Goal: Transaction & Acquisition: Obtain resource

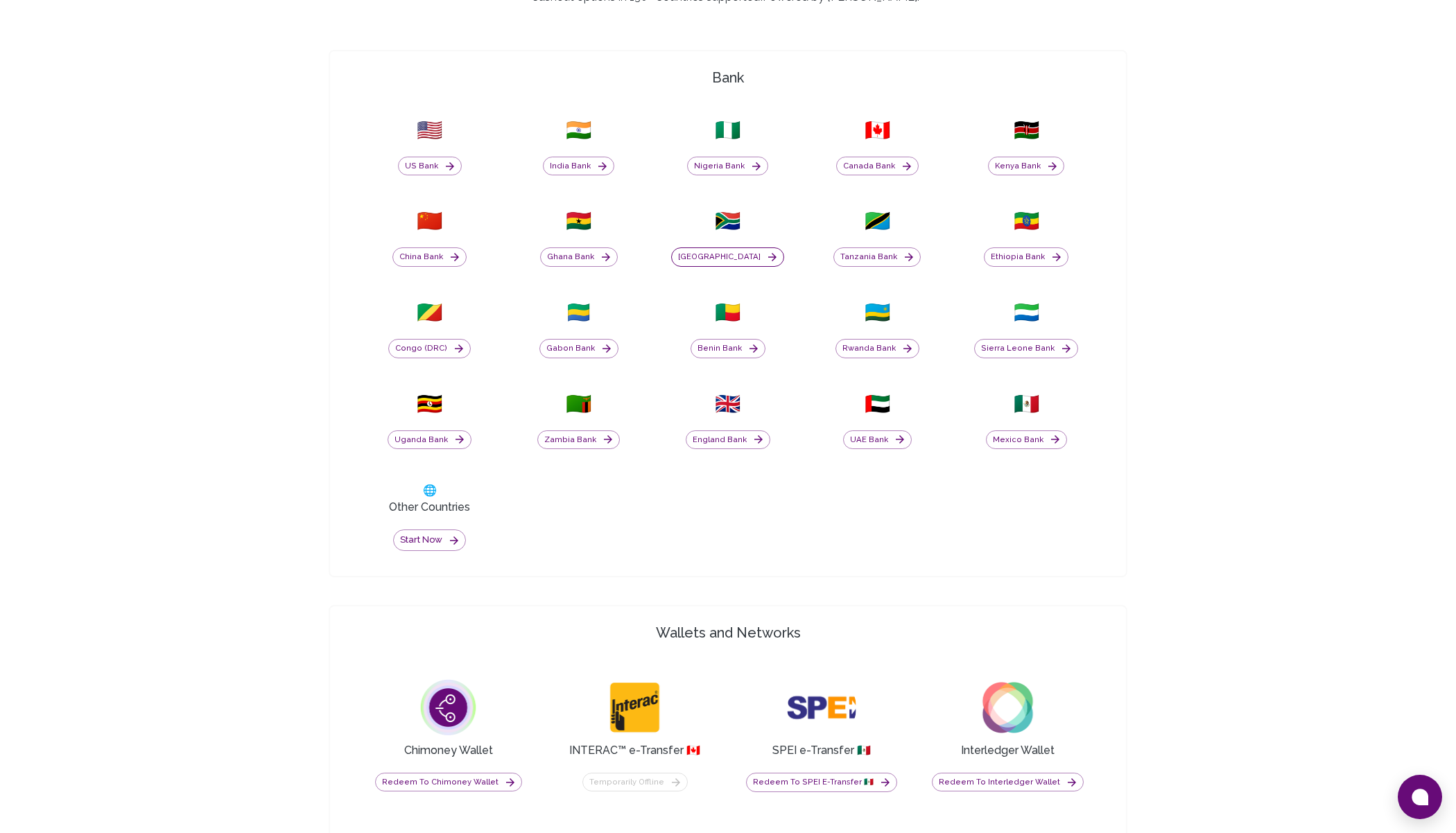
scroll to position [646, 0]
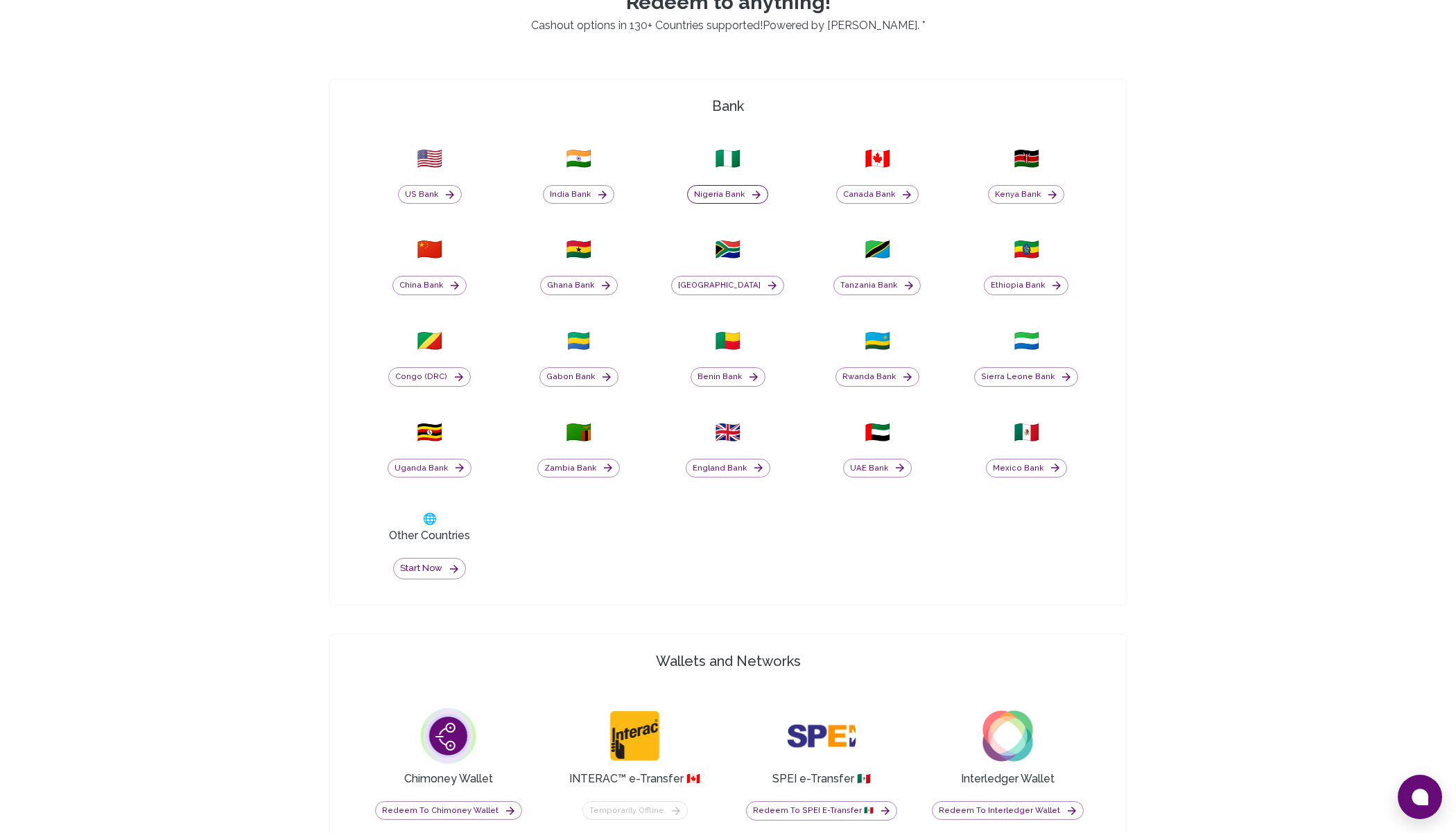
click at [716, 194] on button "Nigeria Bank" at bounding box center [727, 194] width 81 height 19
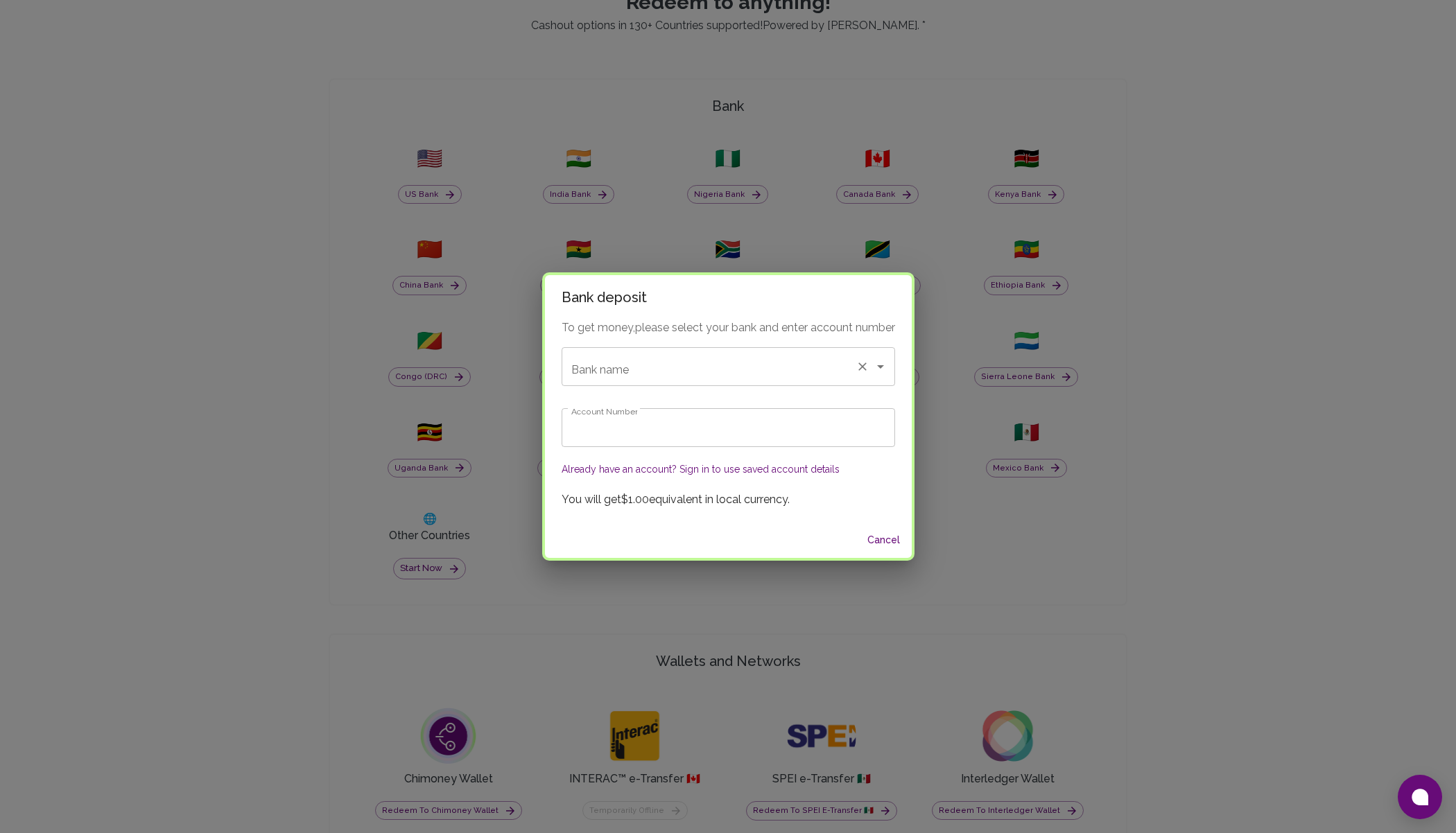
click at [654, 371] on input "Bank name" at bounding box center [709, 367] width 282 height 26
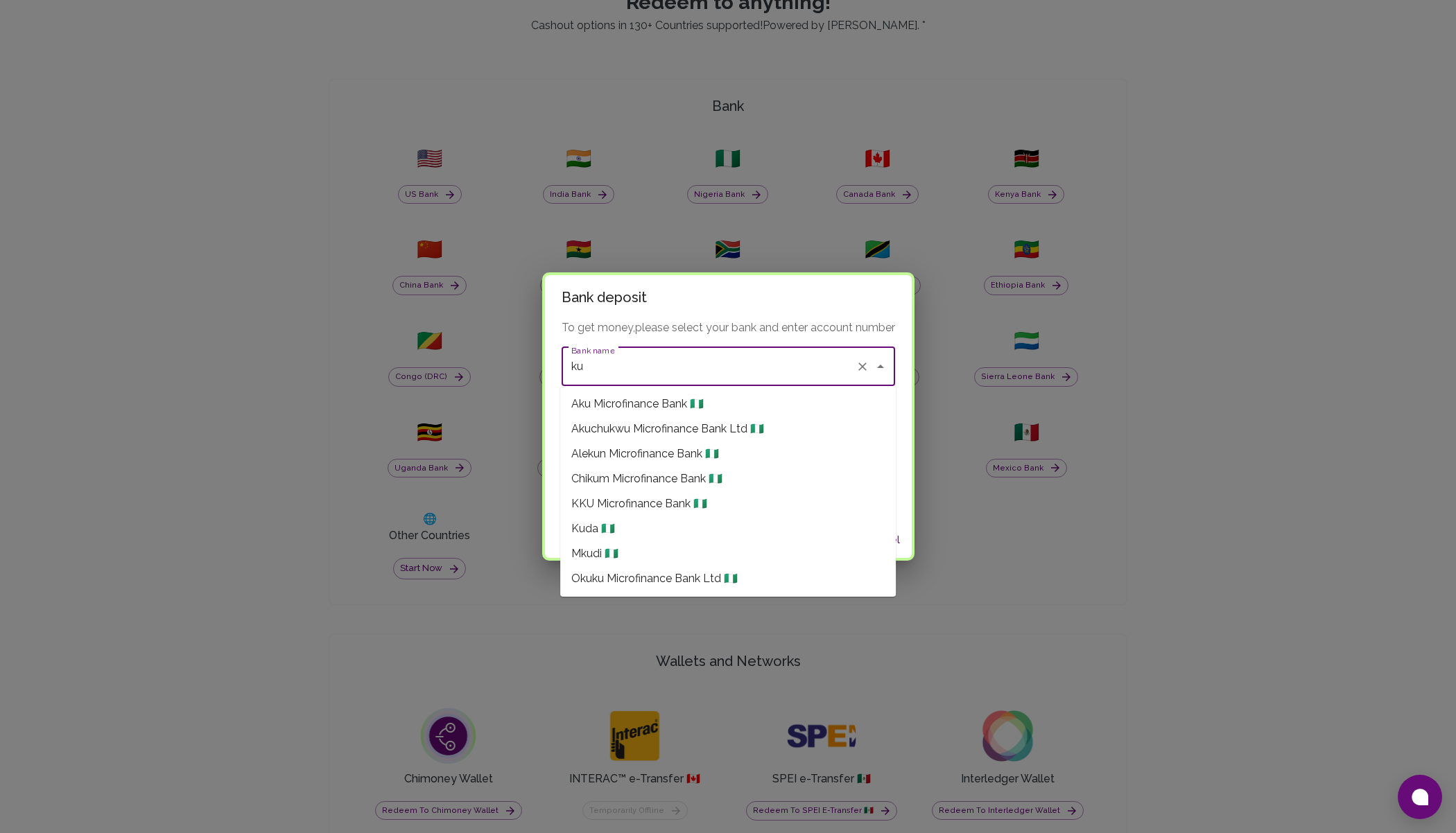
click at [604, 527] on span "Kuda 🇳🇬" at bounding box center [593, 528] width 44 height 17
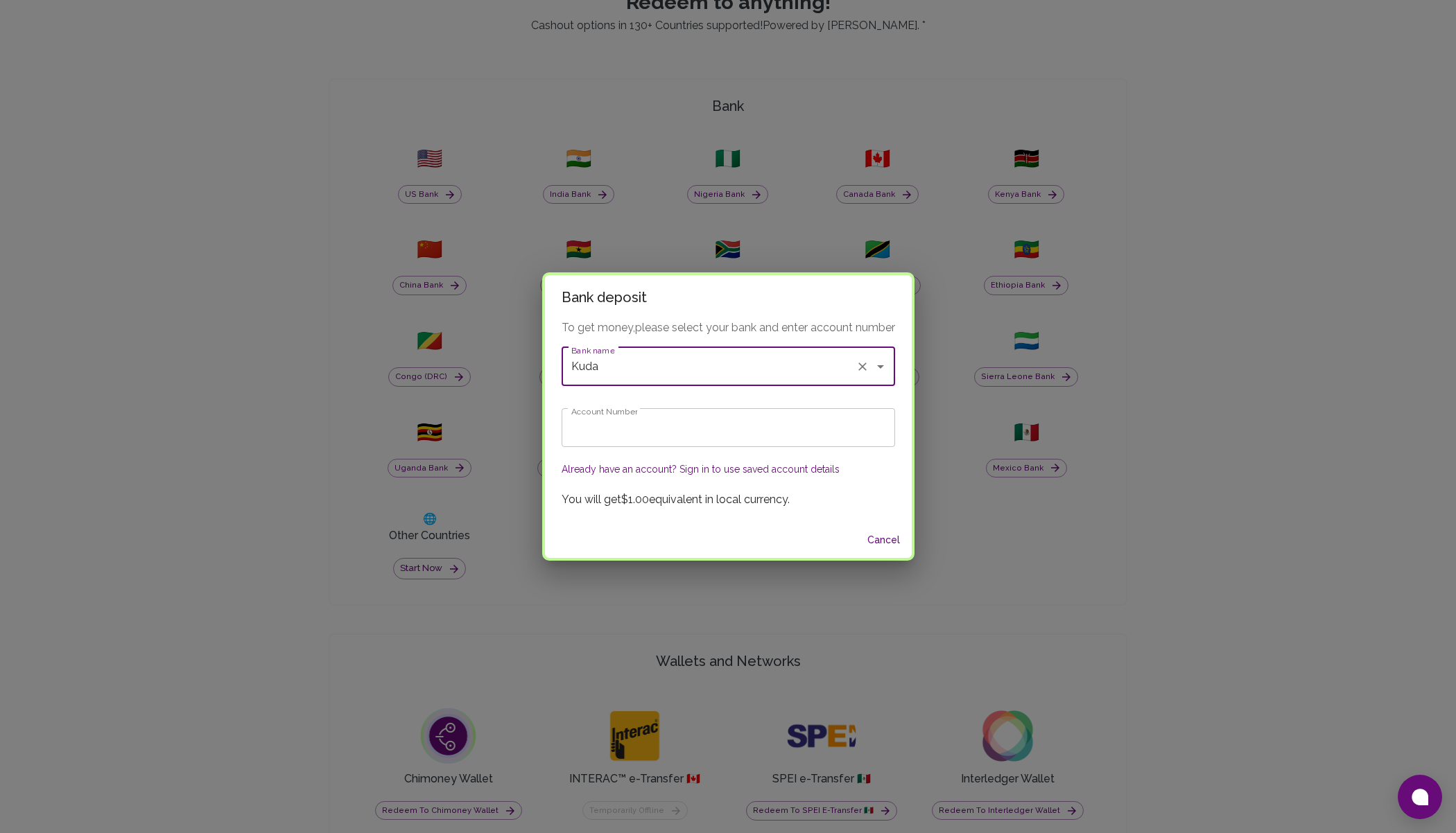
type input "Kuda"
click at [655, 433] on input "Account Number" at bounding box center [728, 427] width 334 height 39
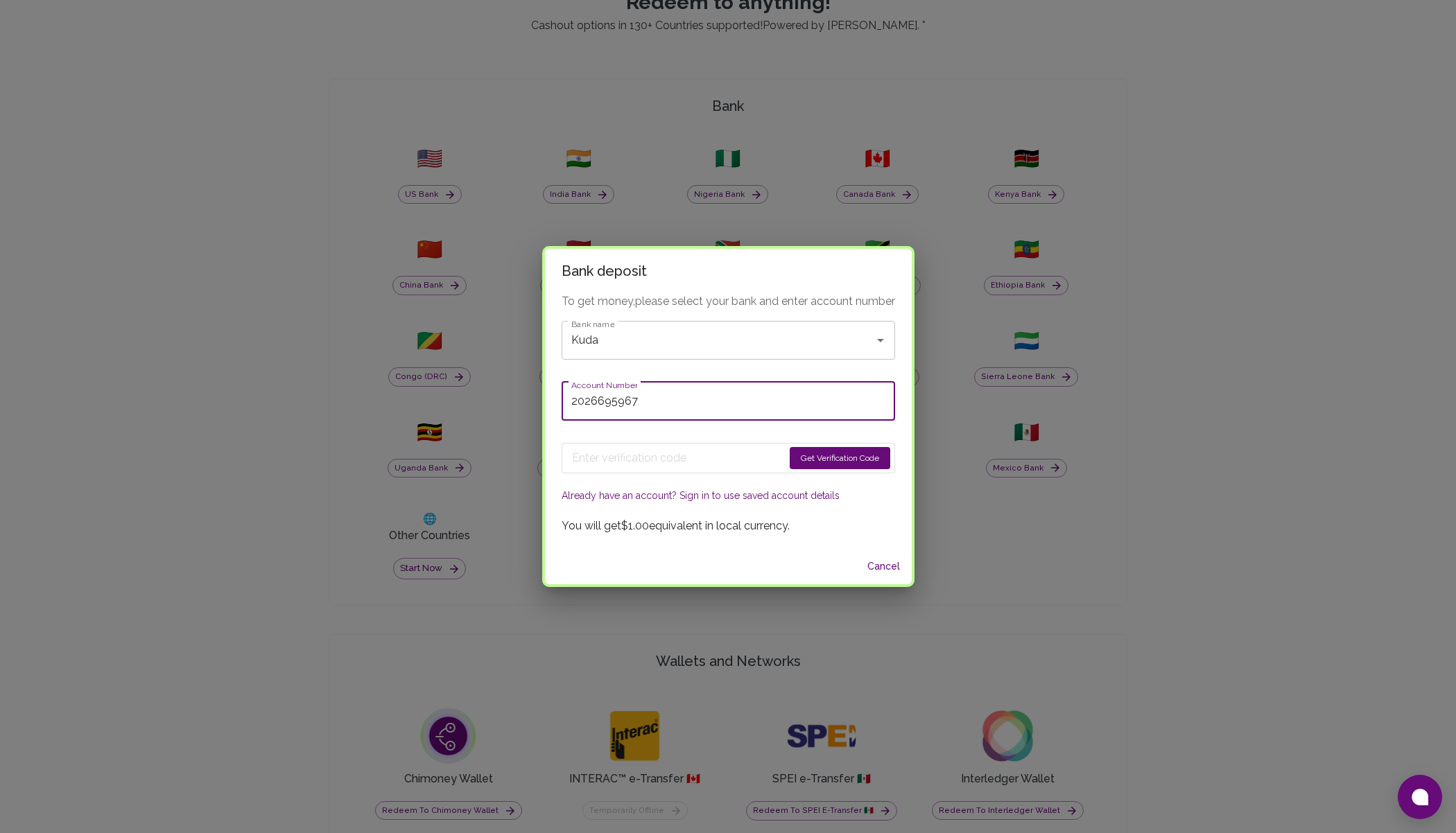
type input "2026695967"
click at [822, 456] on button "Get Verification Code" at bounding box center [839, 457] width 101 height 22
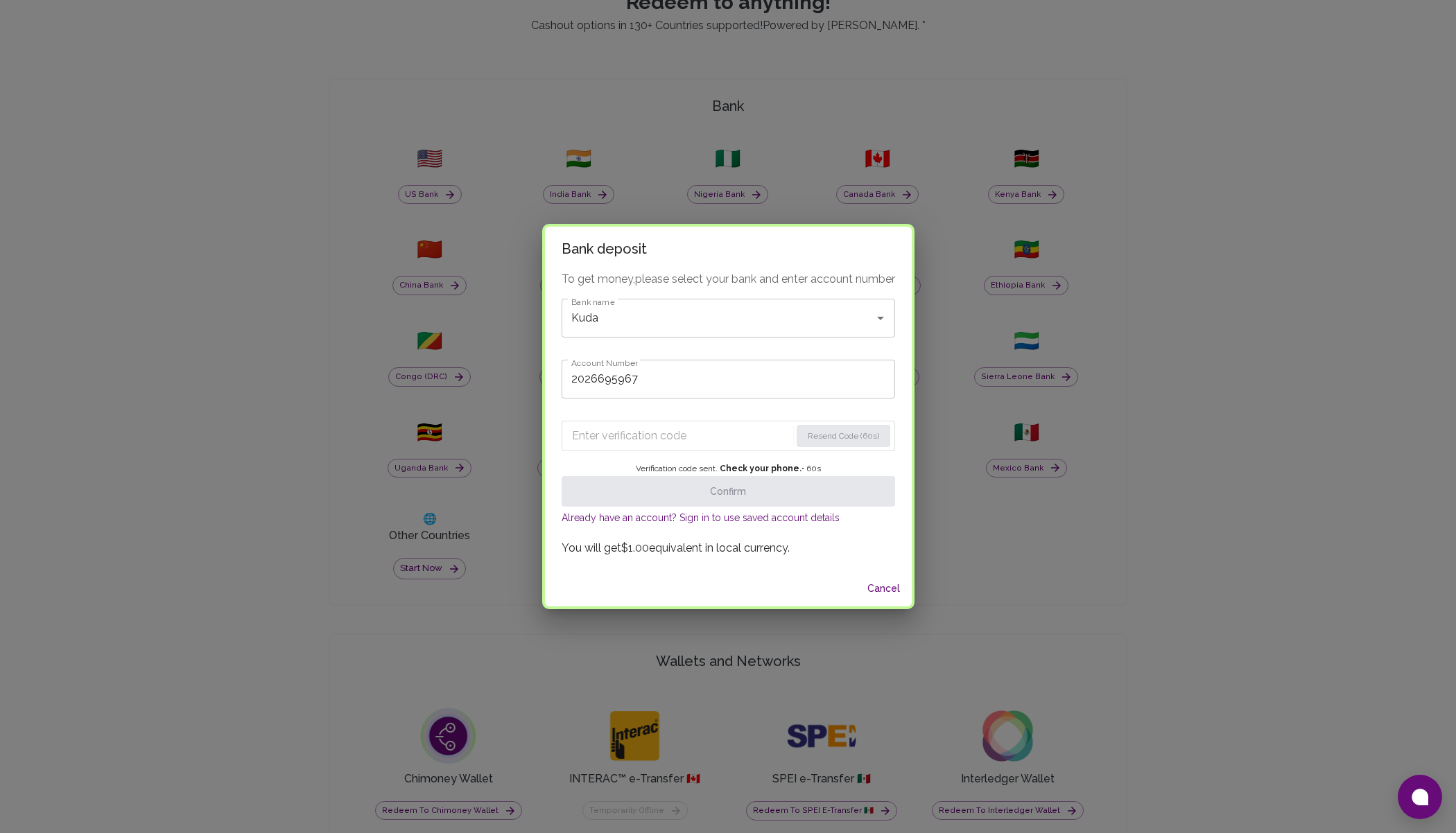
click at [630, 430] on input "Enter verification code" at bounding box center [681, 435] width 218 height 22
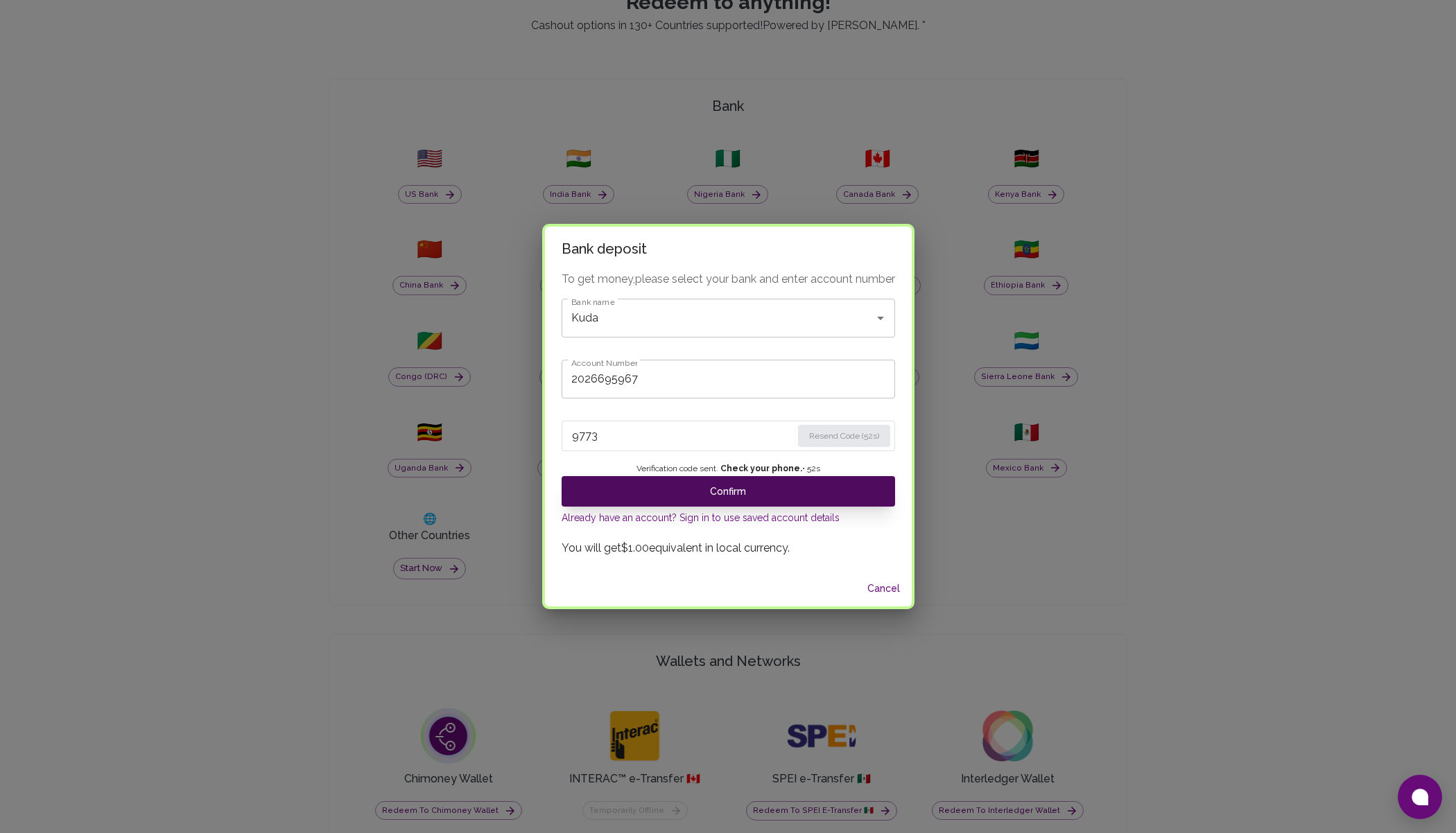
type input "9773"
click at [710, 491] on button "Confirm" at bounding box center [728, 491] width 334 height 31
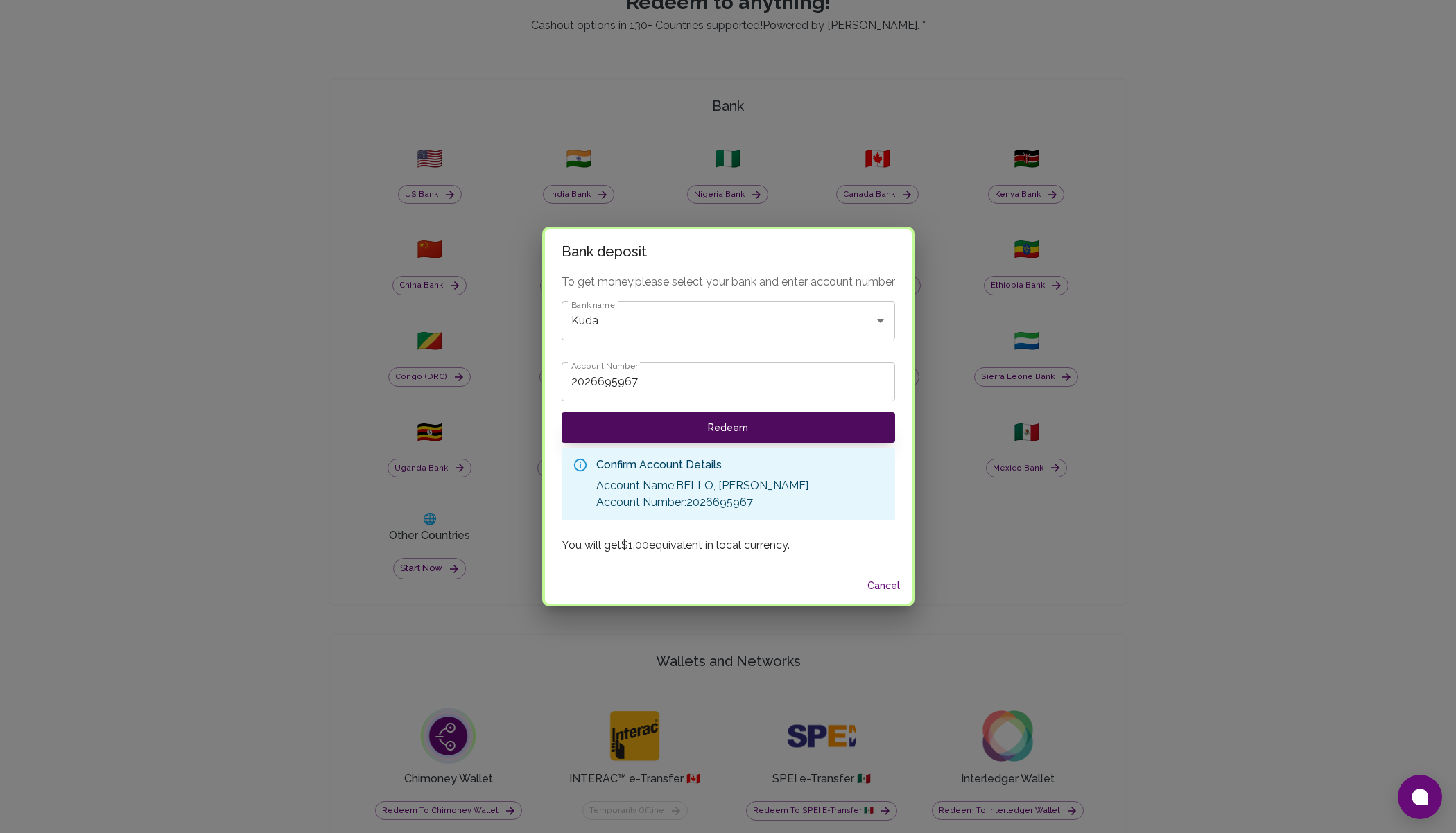
click at [718, 427] on button "Redeem" at bounding box center [728, 427] width 334 height 31
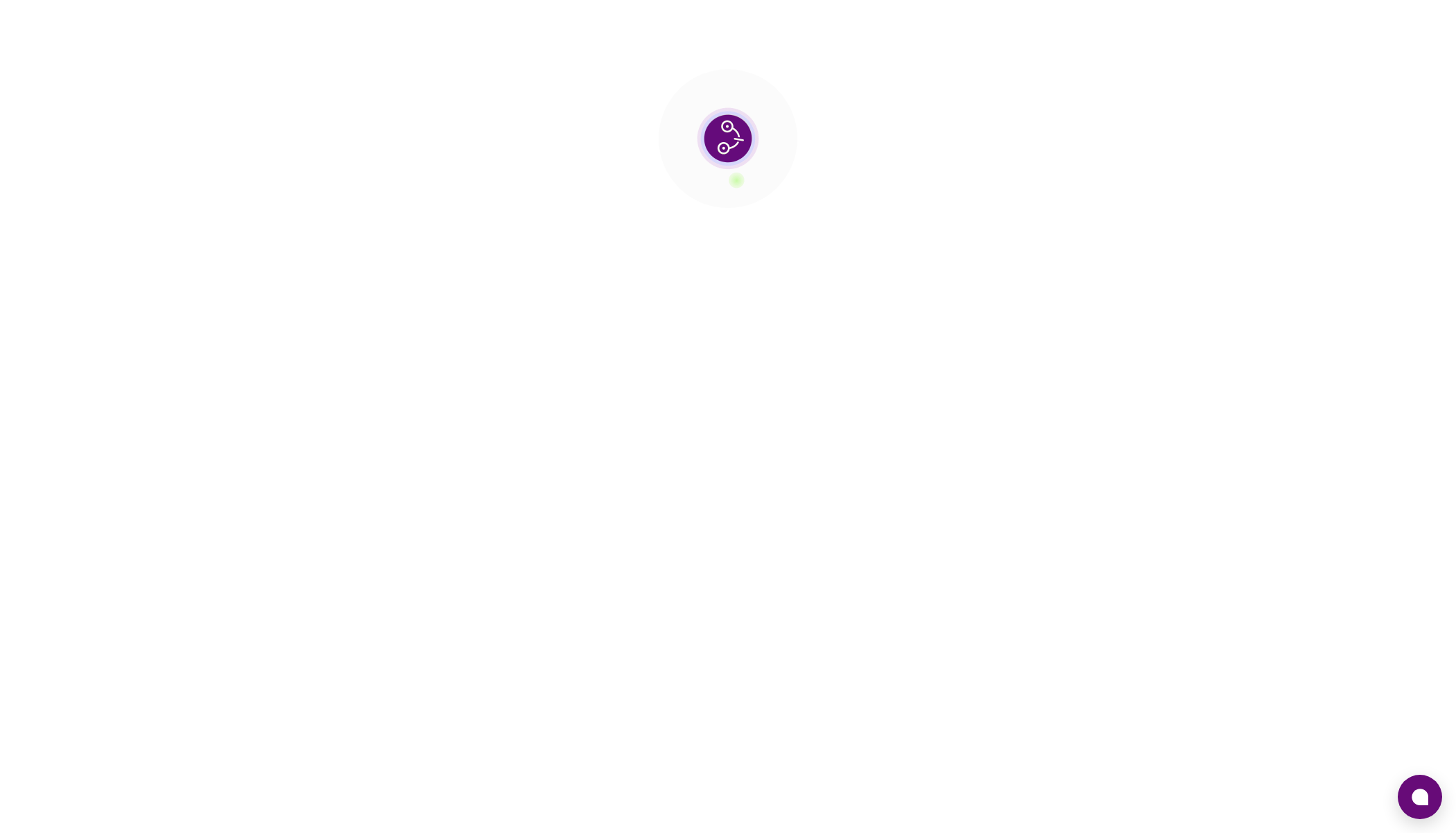
scroll to position [0, 0]
